Goal: Task Accomplishment & Management: Manage account settings

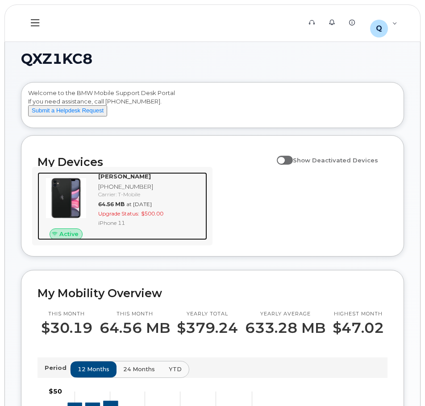
click at [100, 207] on span "64.56 MB" at bounding box center [111, 204] width 26 height 7
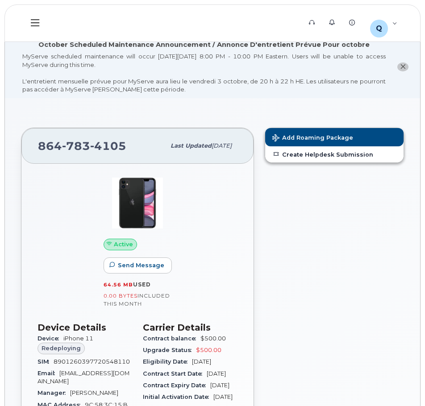
click at [33, 29] on button at bounding box center [35, 23] width 29 height 26
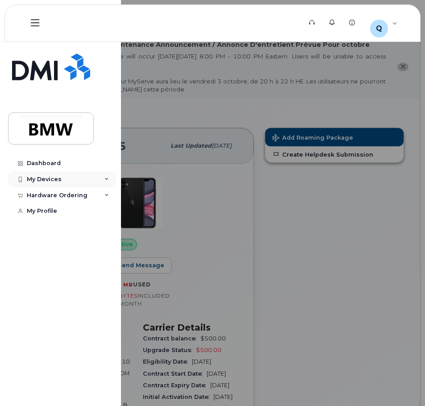
click at [74, 182] on div "My Devices" at bounding box center [62, 179] width 108 height 16
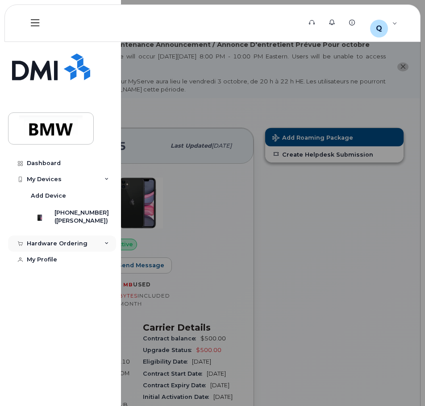
click at [75, 252] on div "Hardware Ordering" at bounding box center [62, 244] width 108 height 16
click at [43, 264] on div "My Orders" at bounding box center [47, 260] width 32 height 8
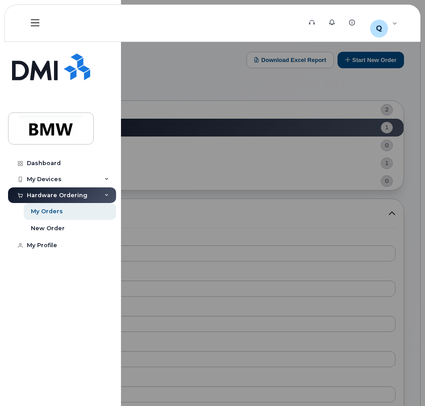
click at [188, 83] on div at bounding box center [212, 203] width 425 height 406
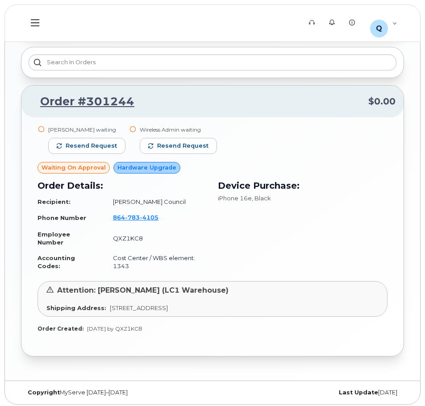
scroll to position [684, 0]
